Goal: Transaction & Acquisition: Subscribe to service/newsletter

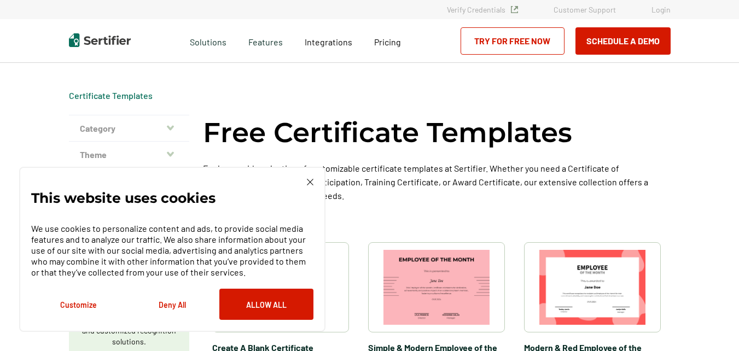
click at [451, 142] on h1 "Free Certificate Templates" at bounding box center [387, 133] width 369 height 36
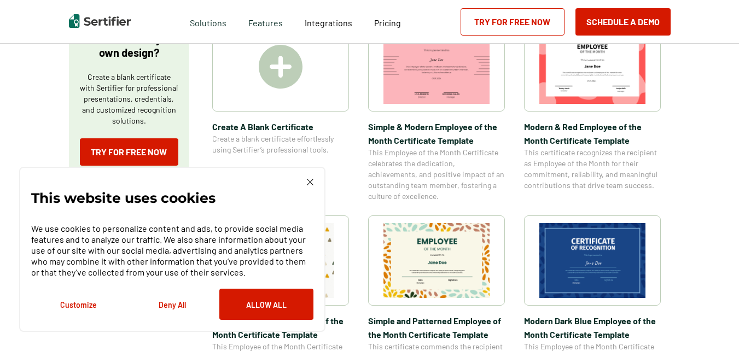
scroll to position [241, 0]
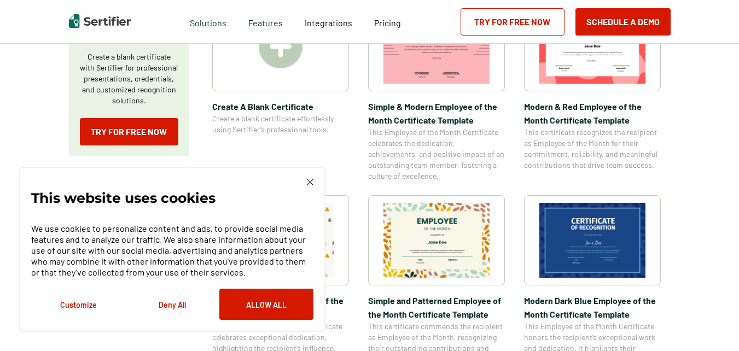
click at [312, 182] on img at bounding box center [310, 182] width 7 height 7
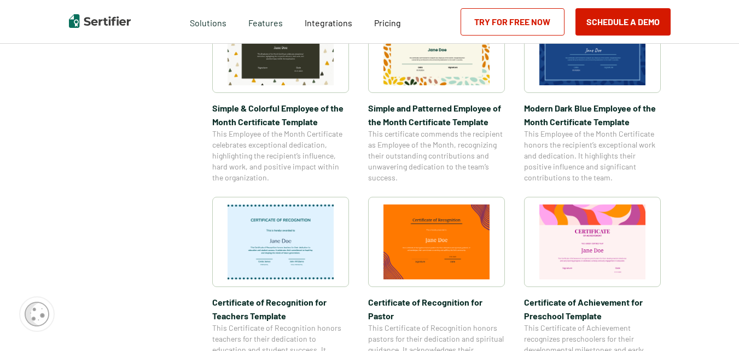
scroll to position [438, 0]
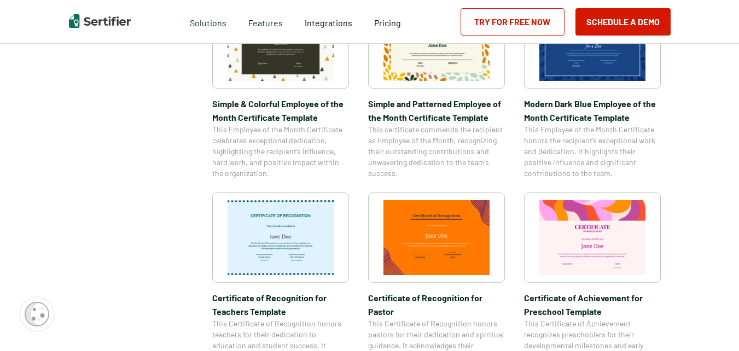
click at [483, 20] on link "Try for Free Now" at bounding box center [512, 21] width 104 height 27
